Goal: Navigation & Orientation: Find specific page/section

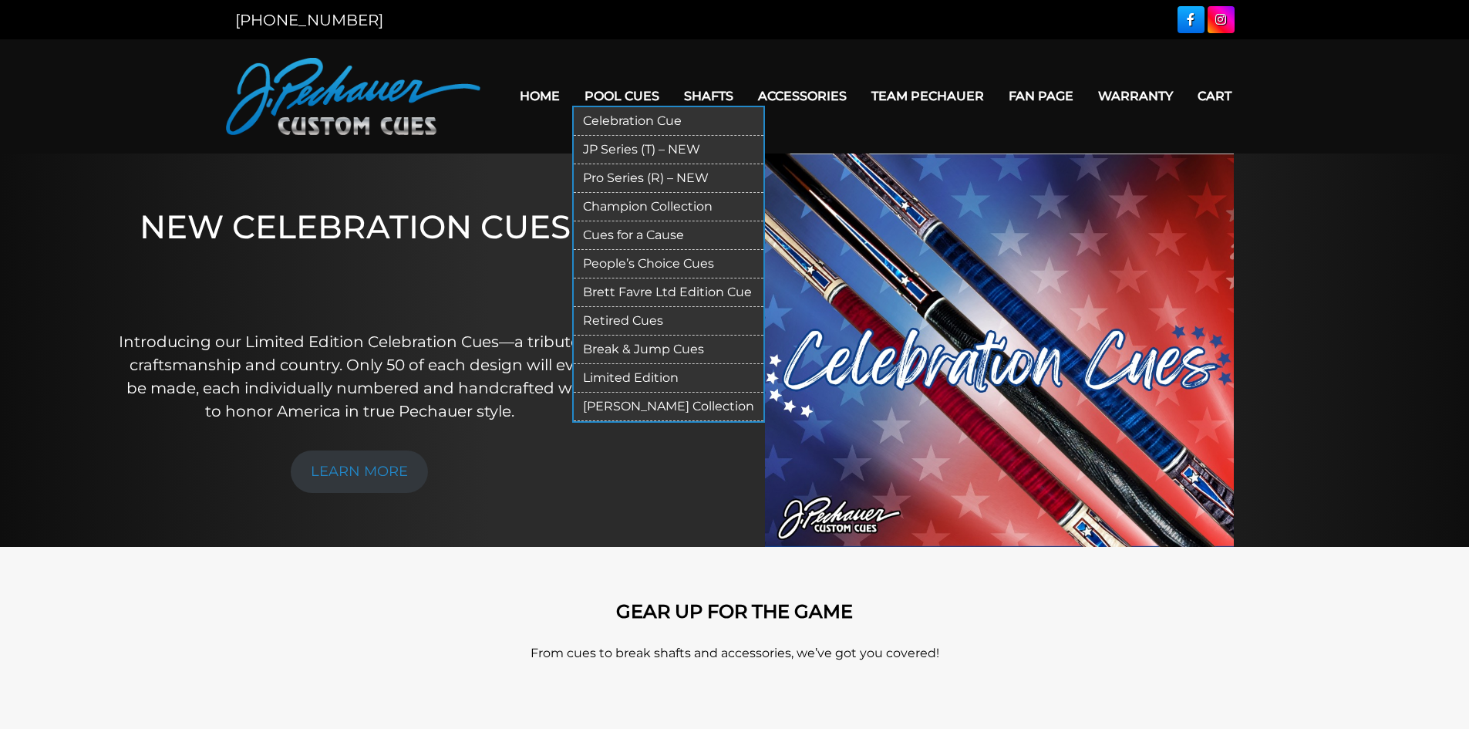
click at [630, 151] on link "JP Series (T) – NEW" at bounding box center [669, 150] width 190 height 29
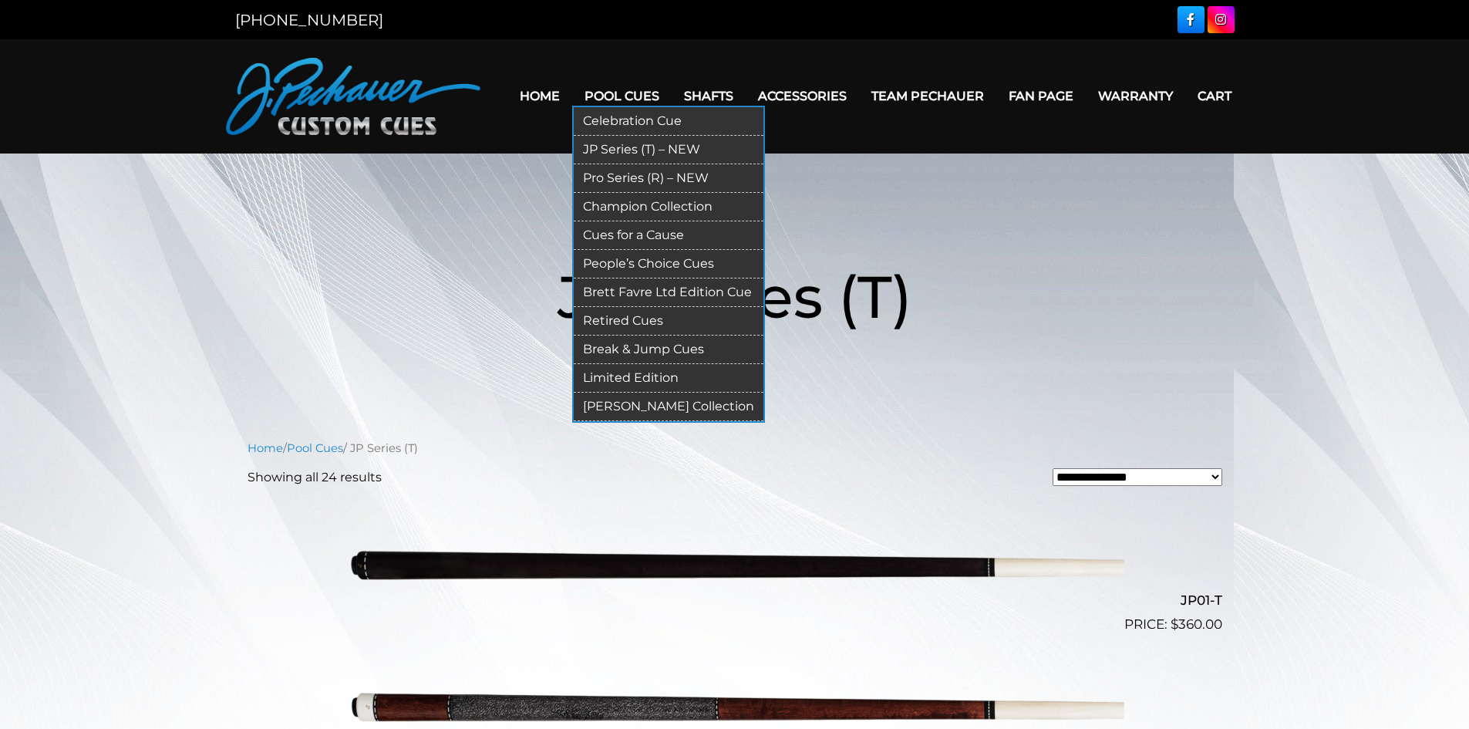
click at [622, 172] on link "Pro Series (R) – NEW" at bounding box center [669, 178] width 190 height 29
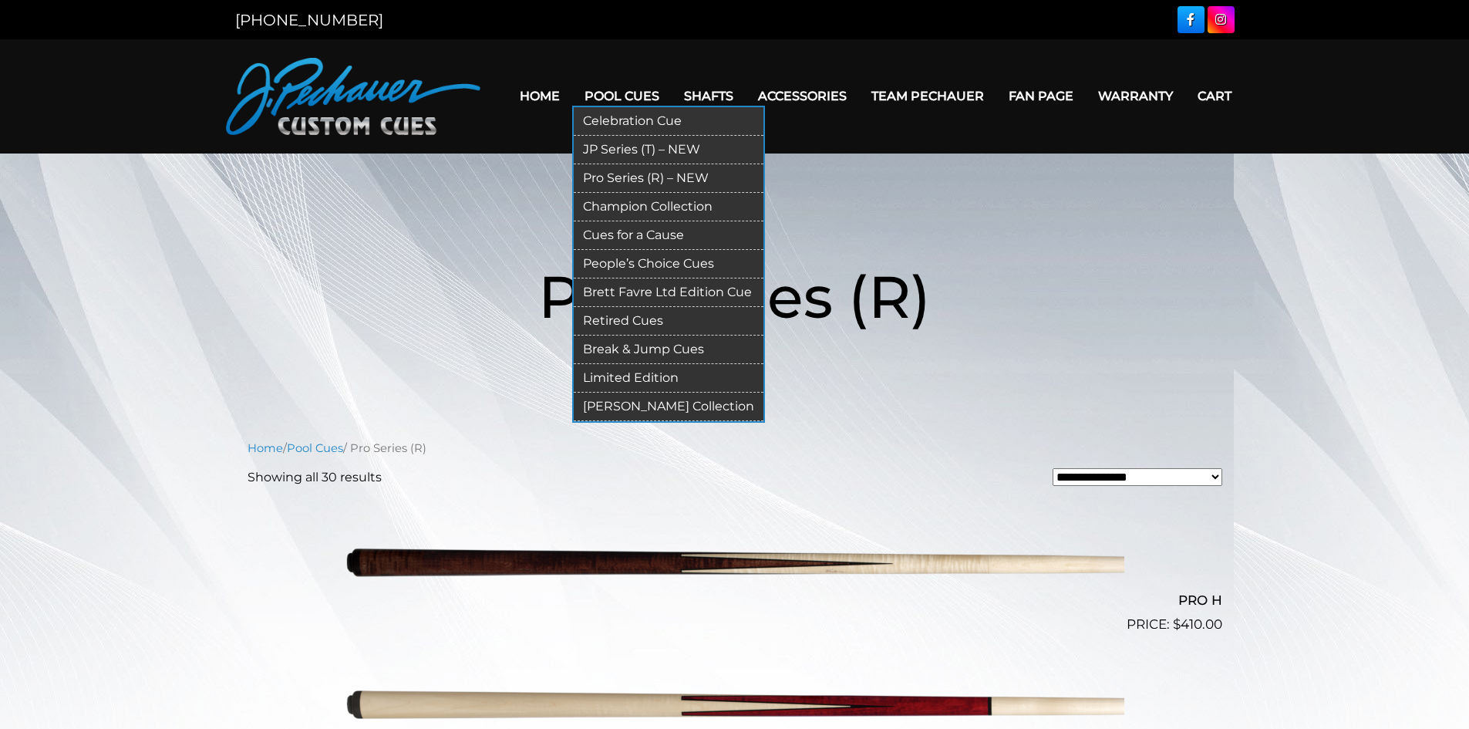
click at [636, 263] on link "People’s Choice Cues" at bounding box center [669, 264] width 190 height 29
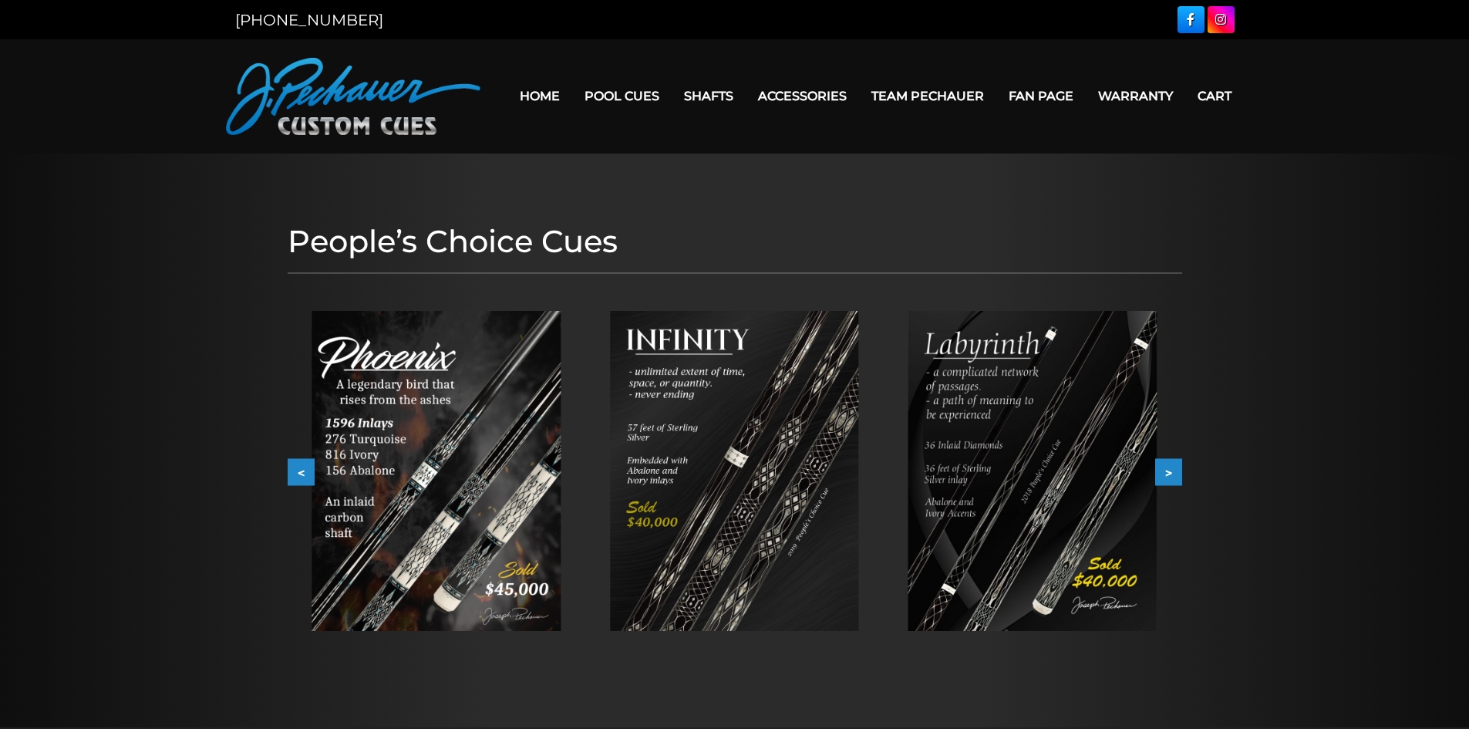
click at [1033, 91] on link "Fan Page" at bounding box center [1040, 95] width 89 height 39
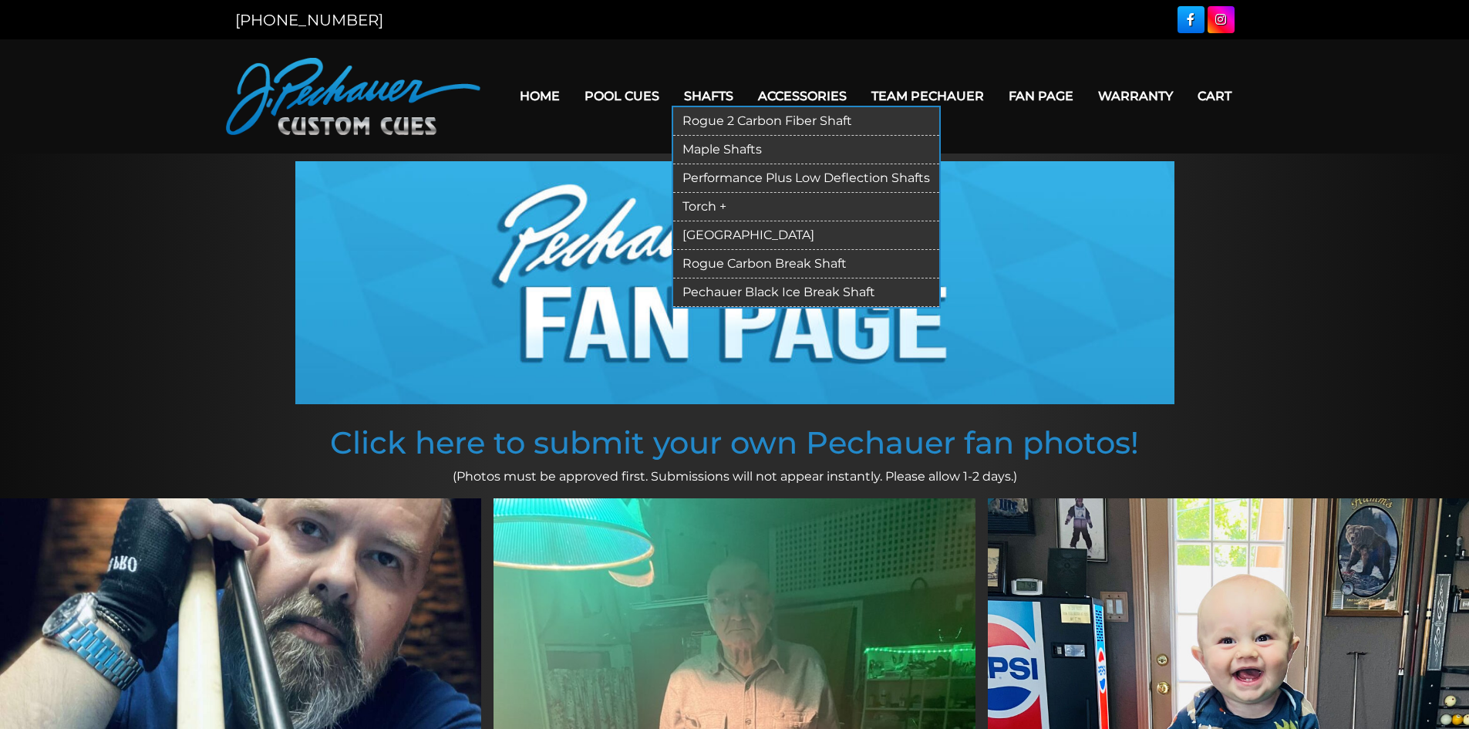
click at [724, 260] on link "Rogue Carbon Break Shaft" at bounding box center [806, 264] width 266 height 29
